Goal: Navigation & Orientation: Find specific page/section

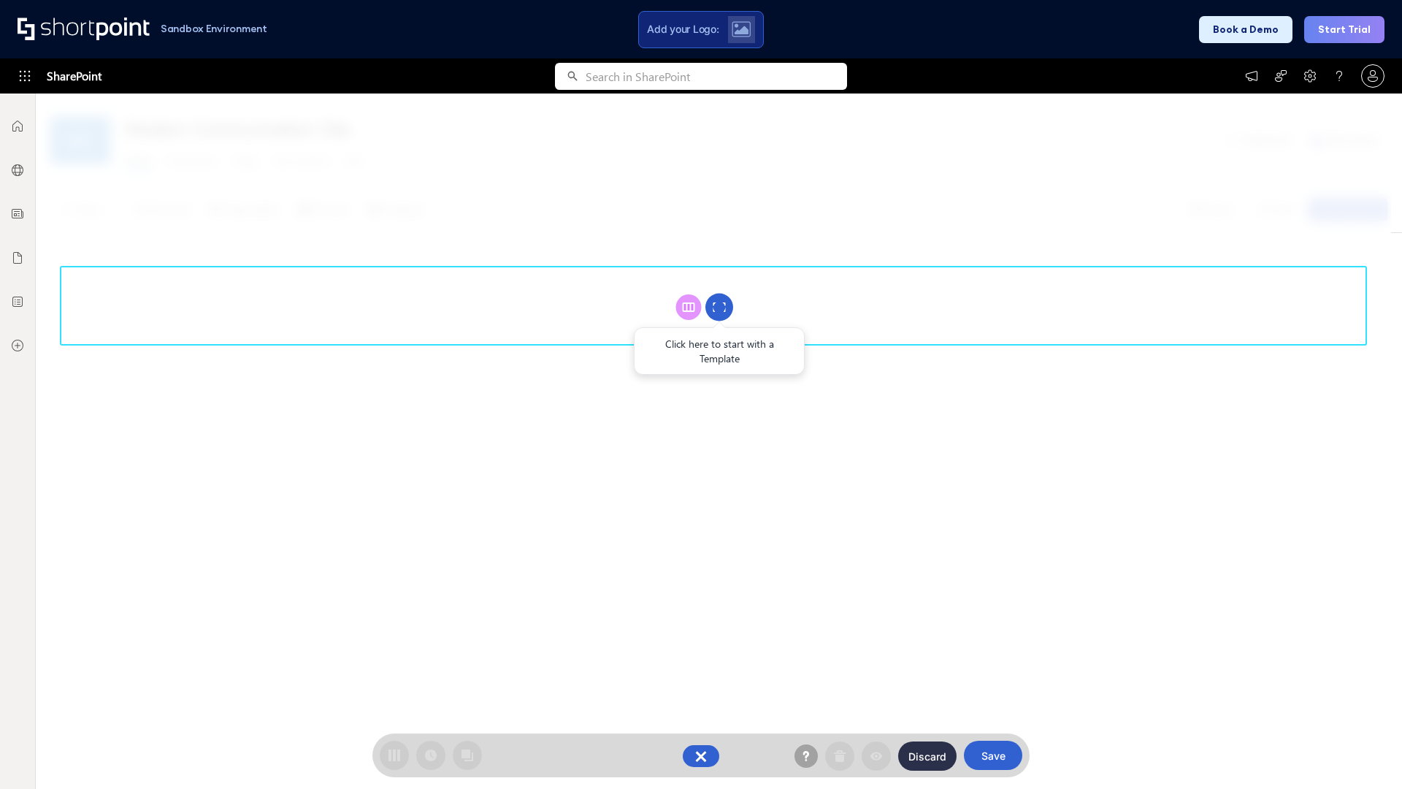
click at [719, 307] on circle at bounding box center [720, 308] width 28 height 28
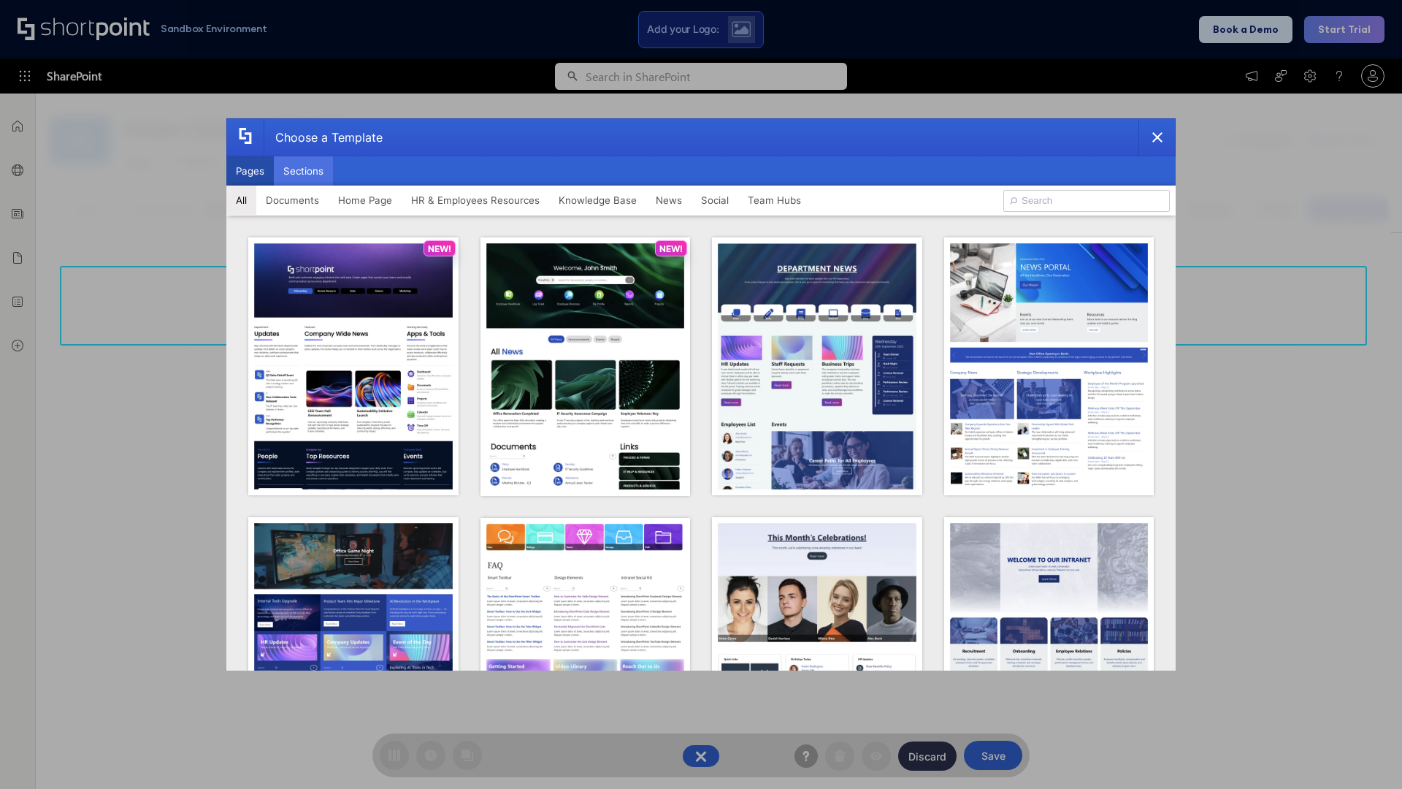
click at [303, 171] on button "Sections" at bounding box center [303, 170] width 59 height 29
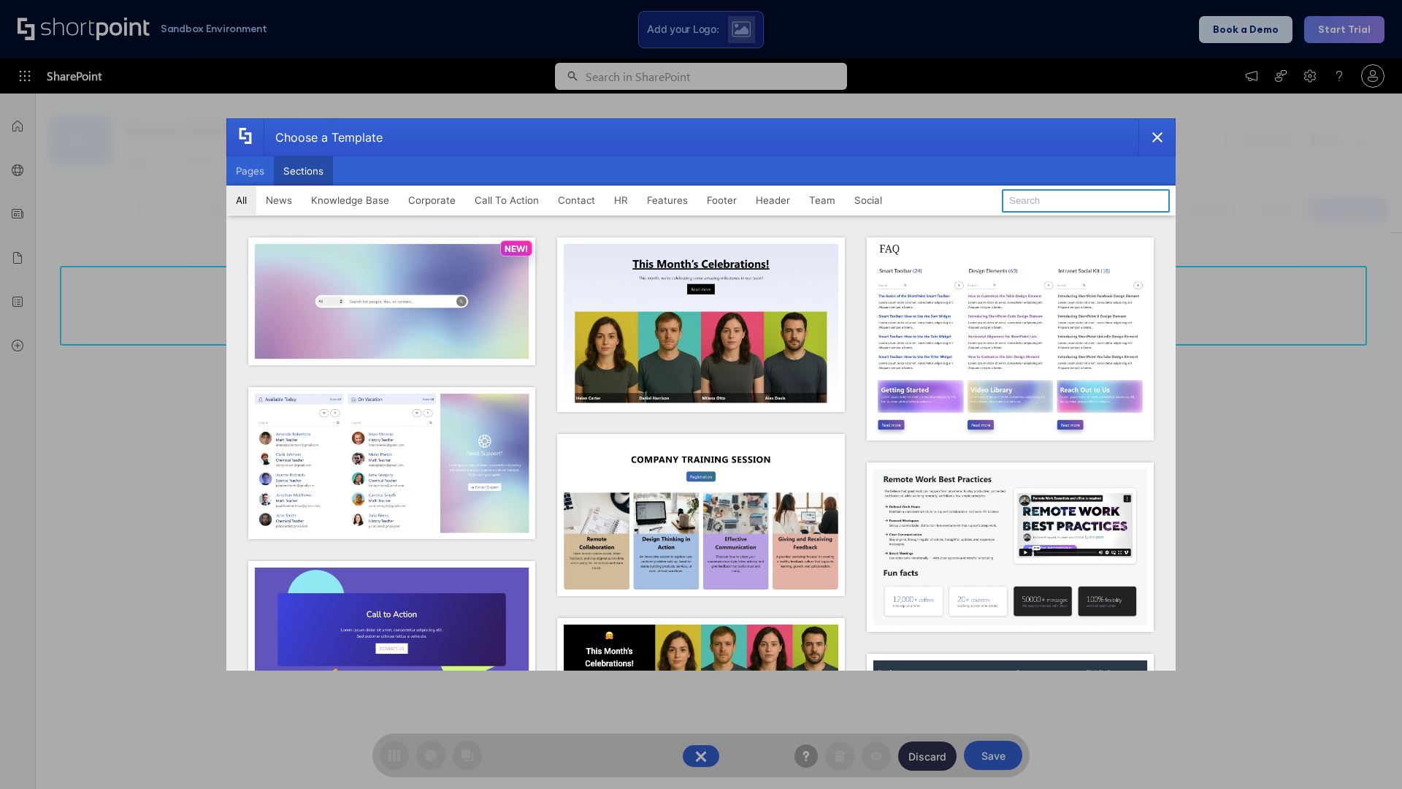
type input "Teams Basics"
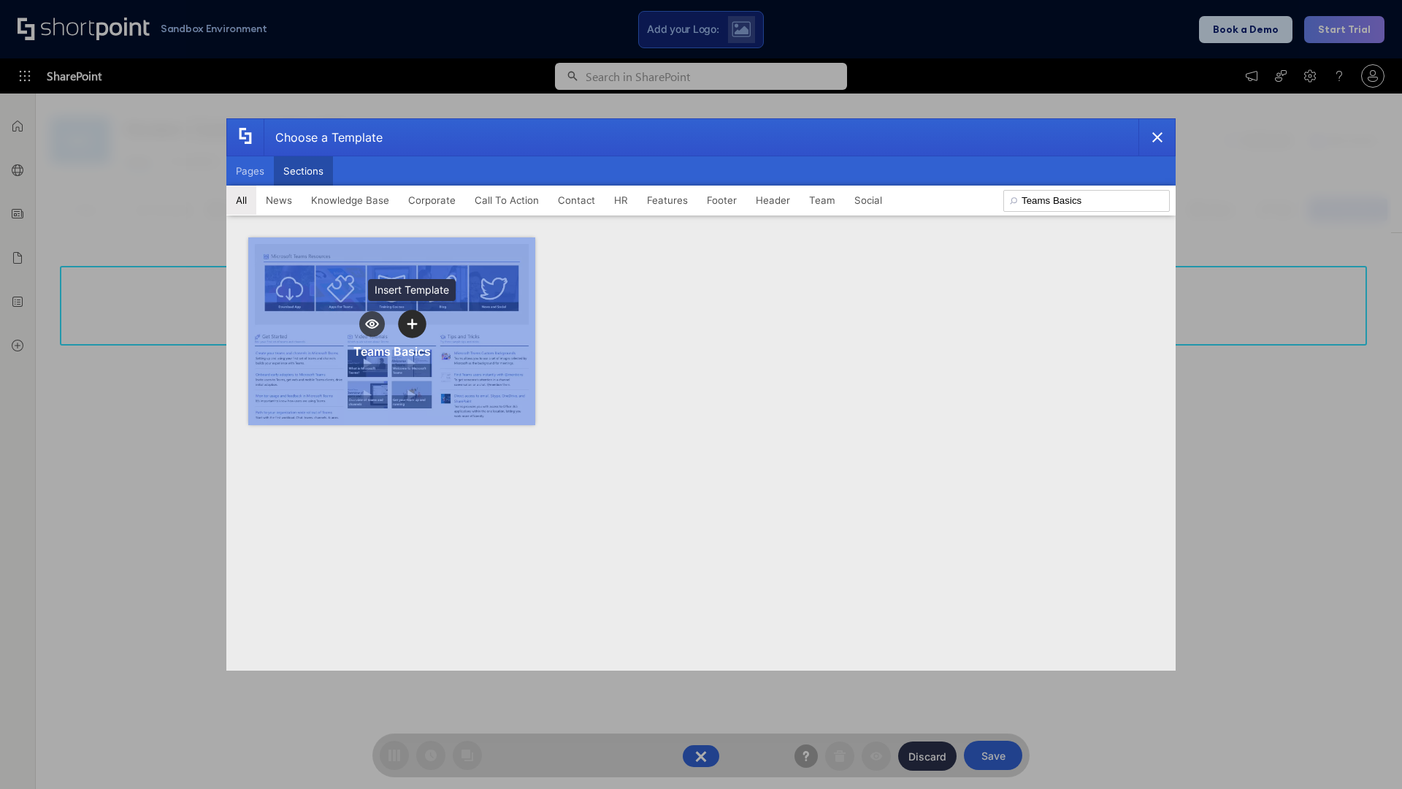
click at [412, 324] on icon "template selector" at bounding box center [412, 323] width 10 height 10
